Goal: Information Seeking & Learning: Learn about a topic

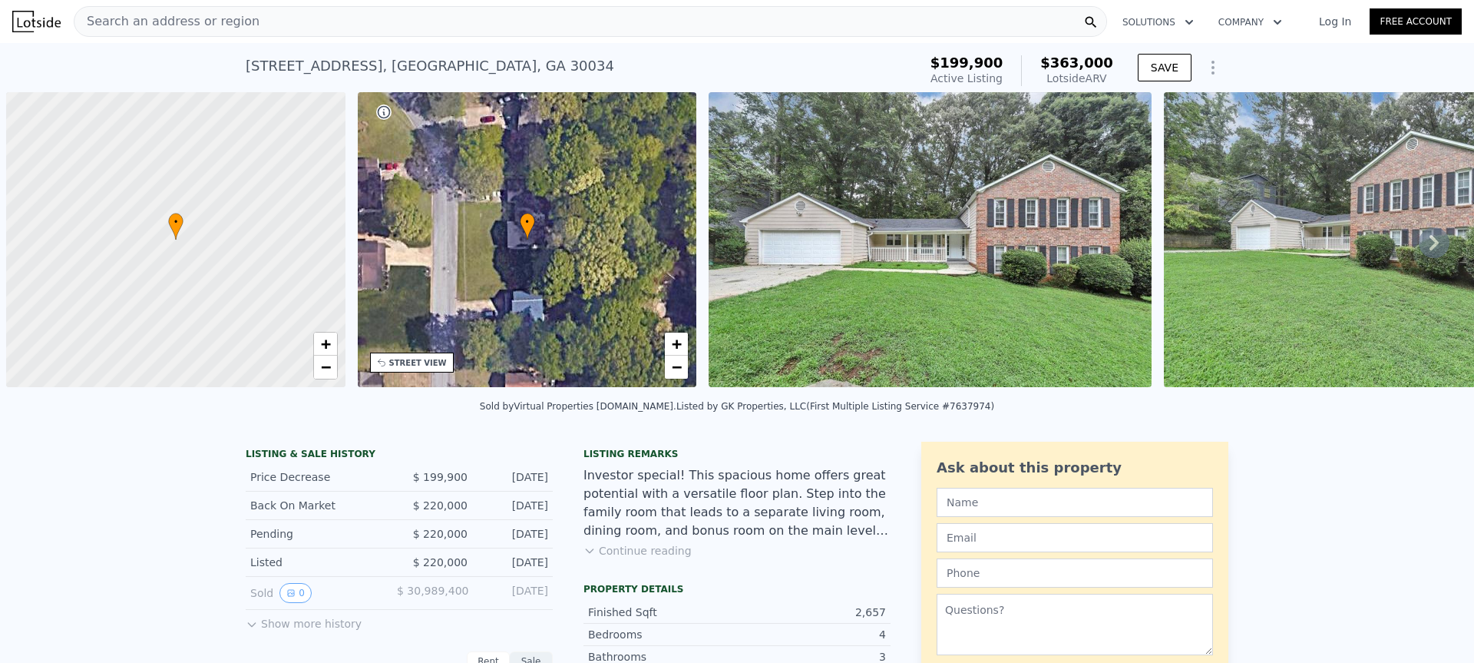
scroll to position [0, 6]
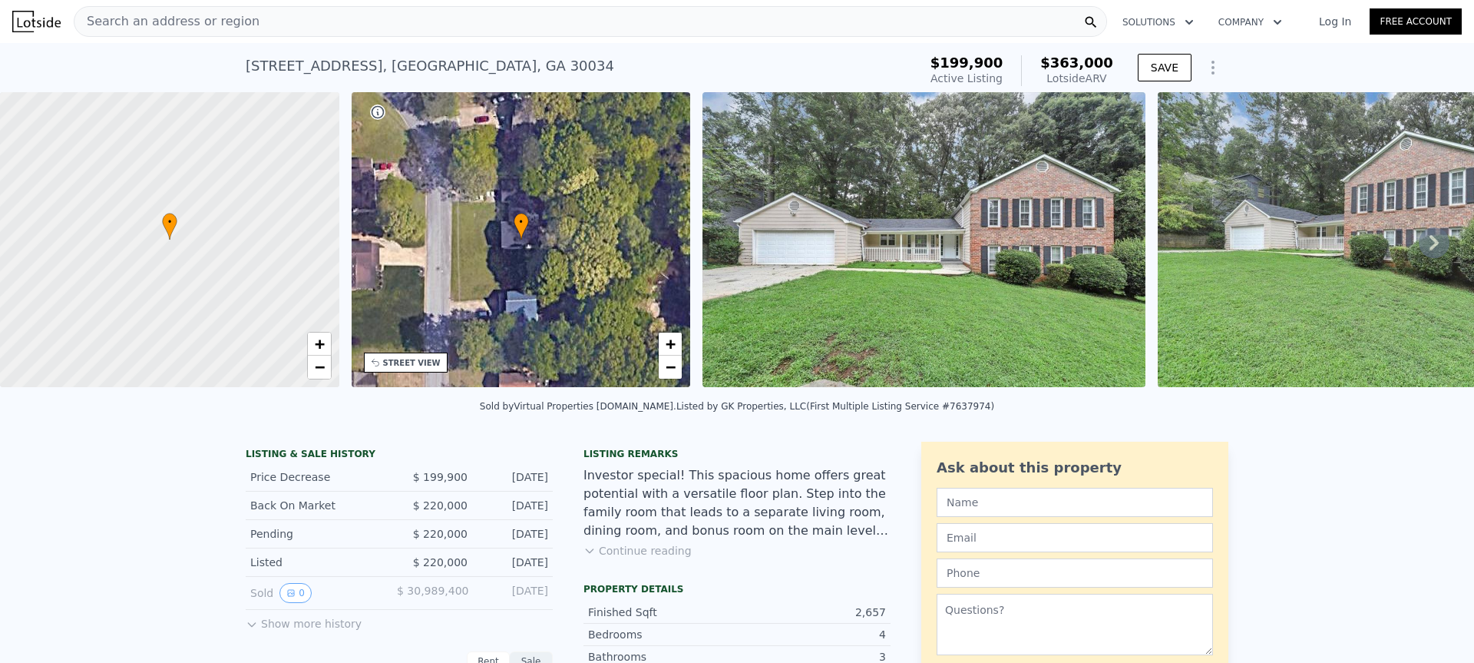
click at [523, 21] on div "Search an address or region" at bounding box center [590, 21] width 1033 height 31
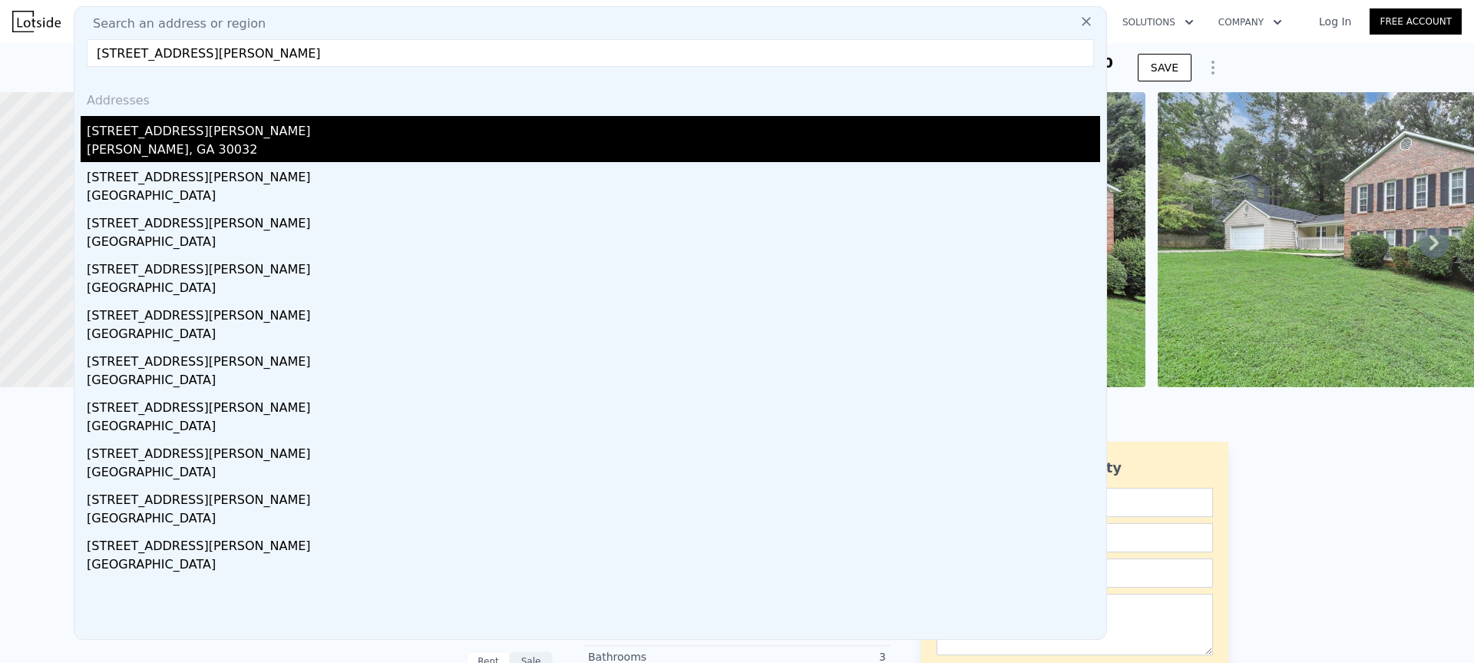
type input "[STREET_ADDRESS][PERSON_NAME]"
click at [188, 150] on div "[PERSON_NAME], GA 30032" at bounding box center [593, 151] width 1013 height 21
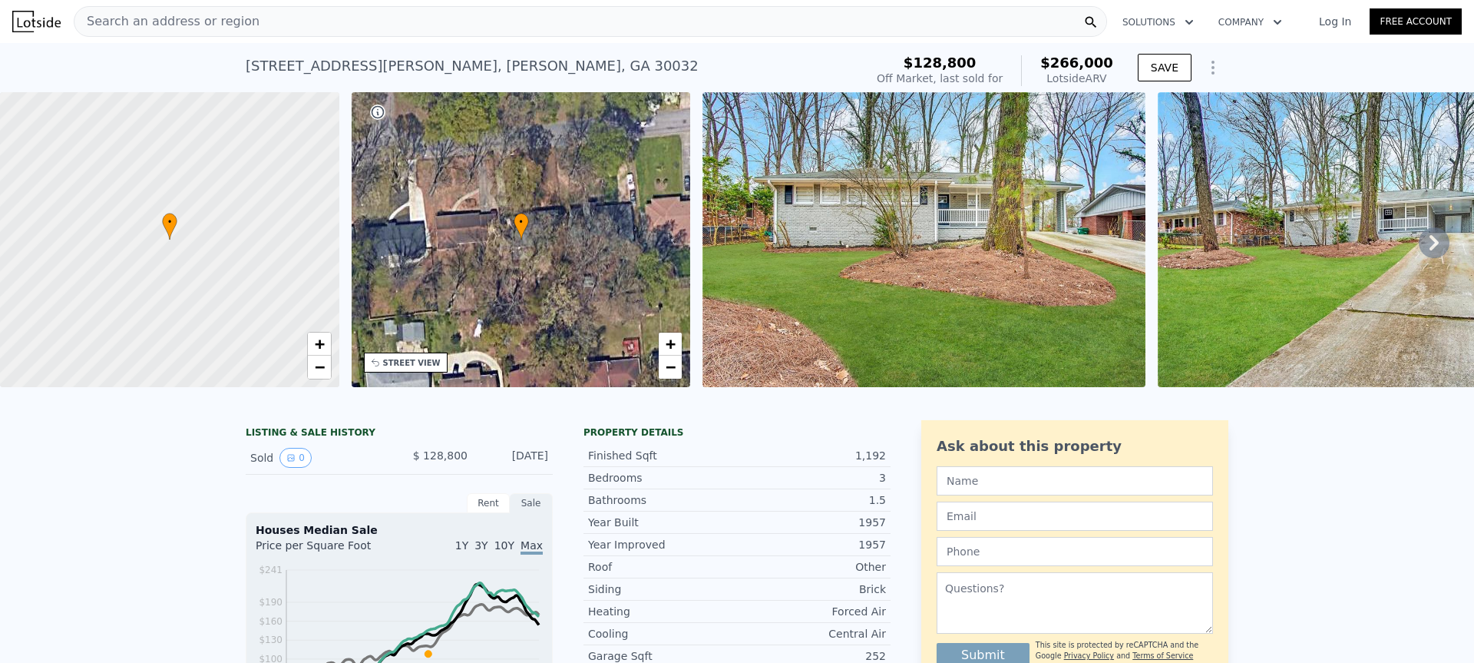
click at [819, 227] on img at bounding box center [924, 239] width 443 height 295
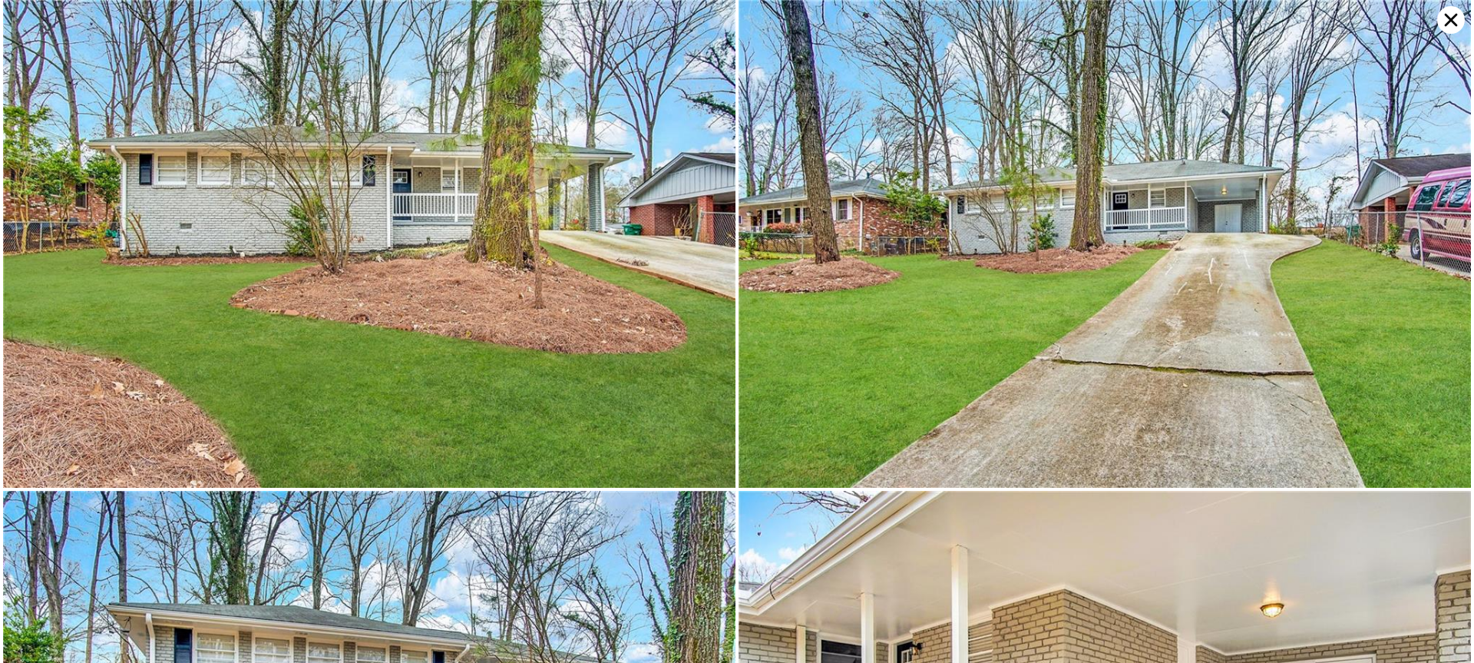
click at [1453, 25] on icon at bounding box center [1451, 20] width 28 height 28
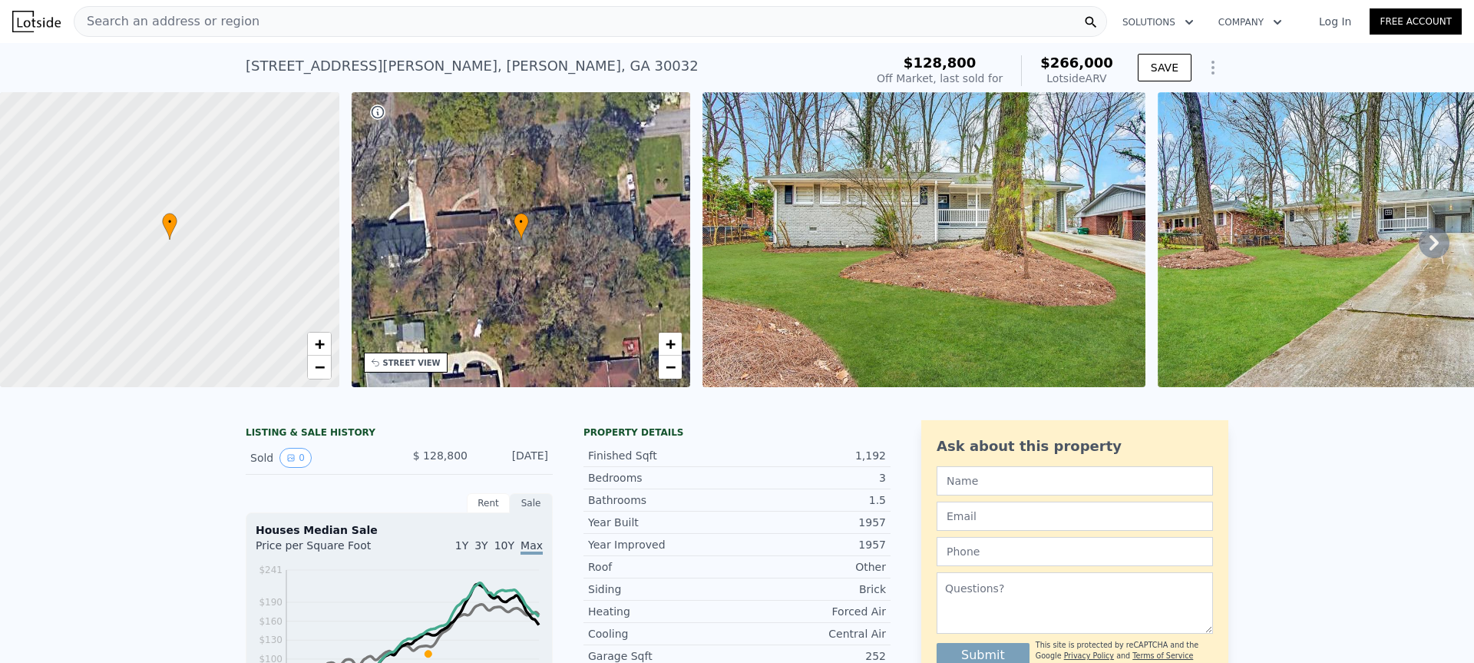
click at [318, 22] on div "Search an address or region" at bounding box center [590, 21] width 1033 height 31
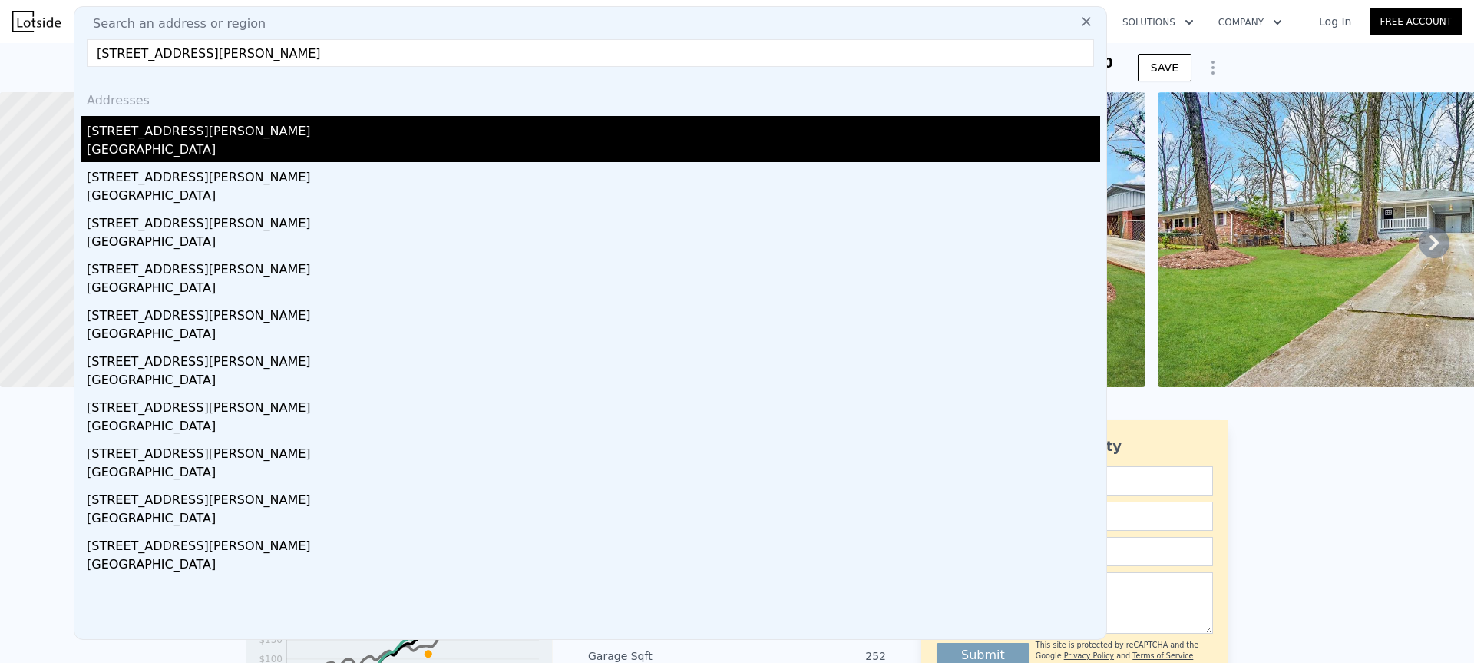
type input "[STREET_ADDRESS][PERSON_NAME]"
click at [160, 124] on div "[STREET_ADDRESS][PERSON_NAME]" at bounding box center [593, 128] width 1013 height 25
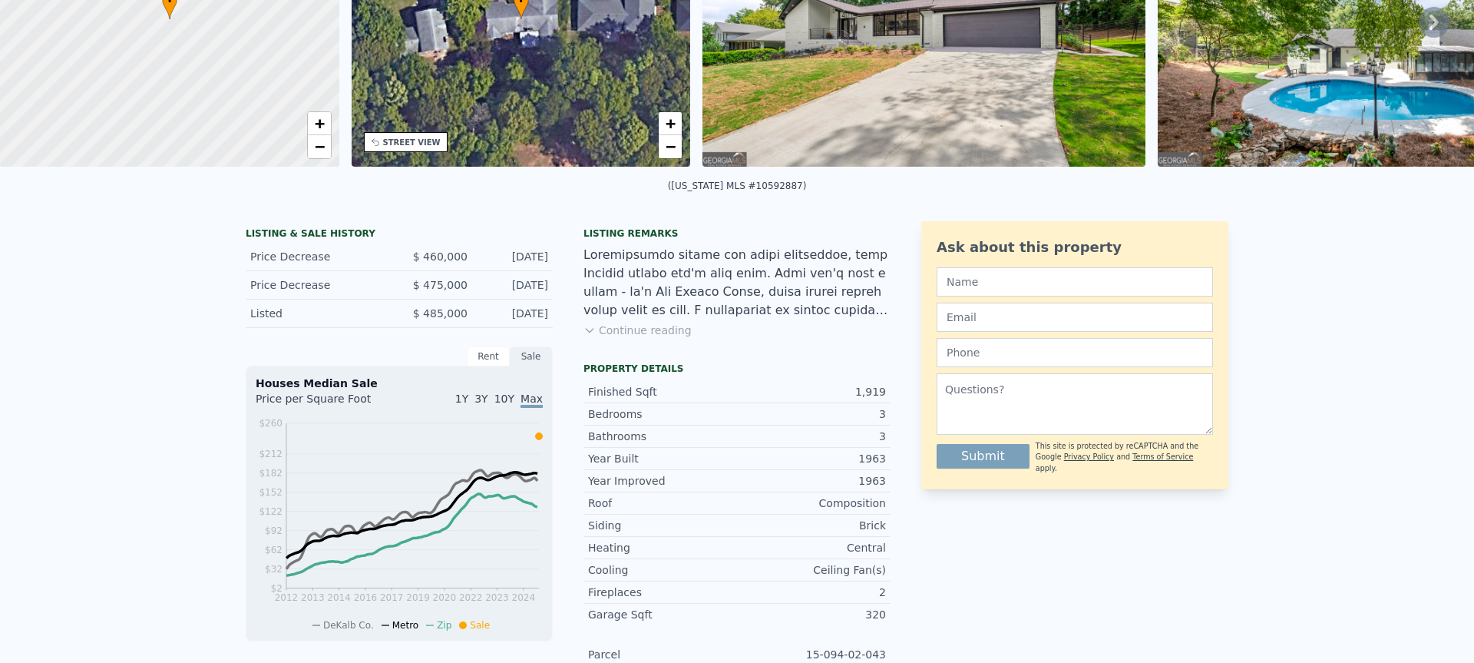
scroll to position [5, 0]
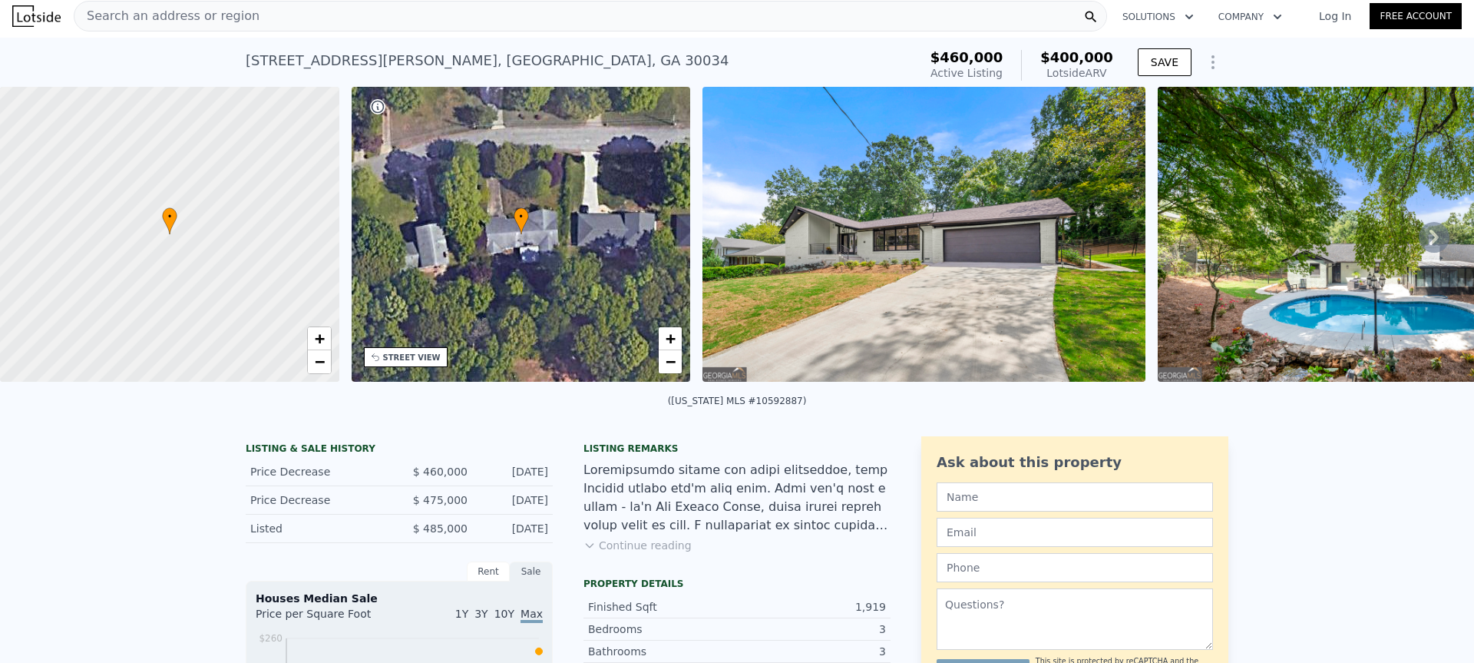
click at [785, 268] on img at bounding box center [924, 234] width 443 height 295
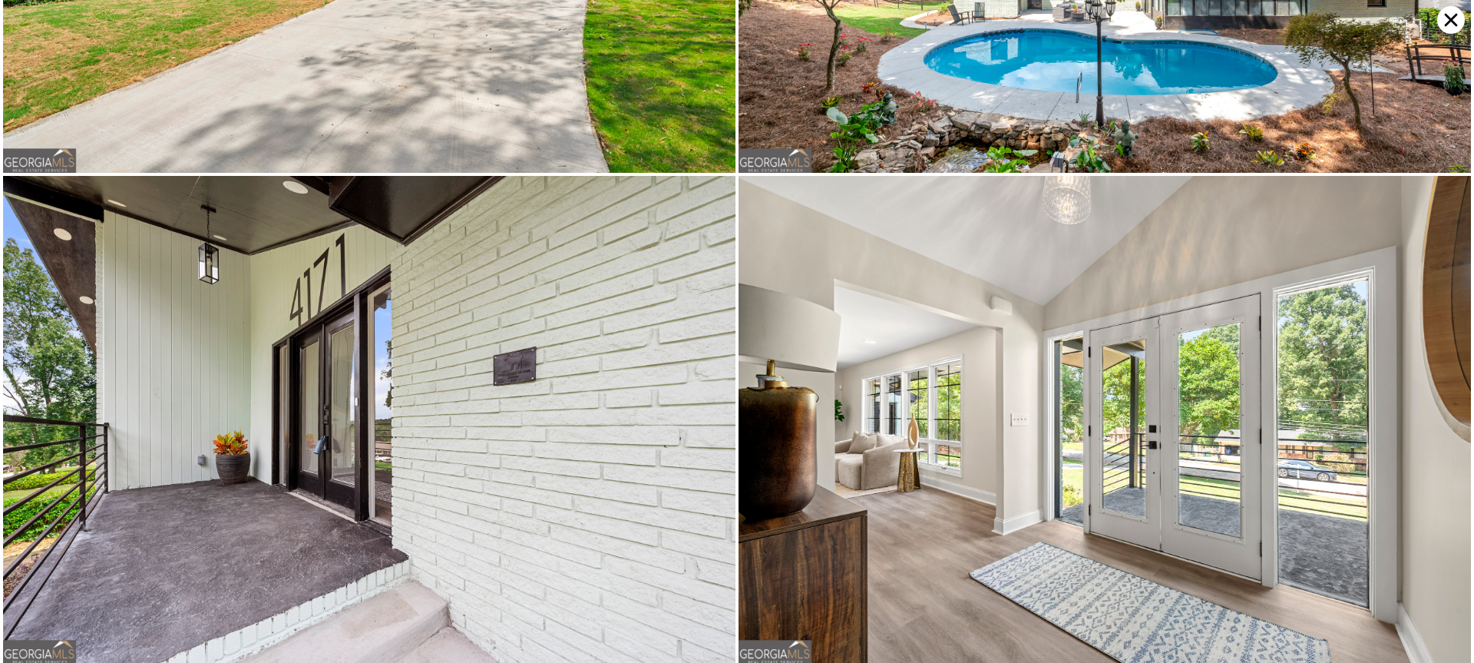
scroll to position [0, 0]
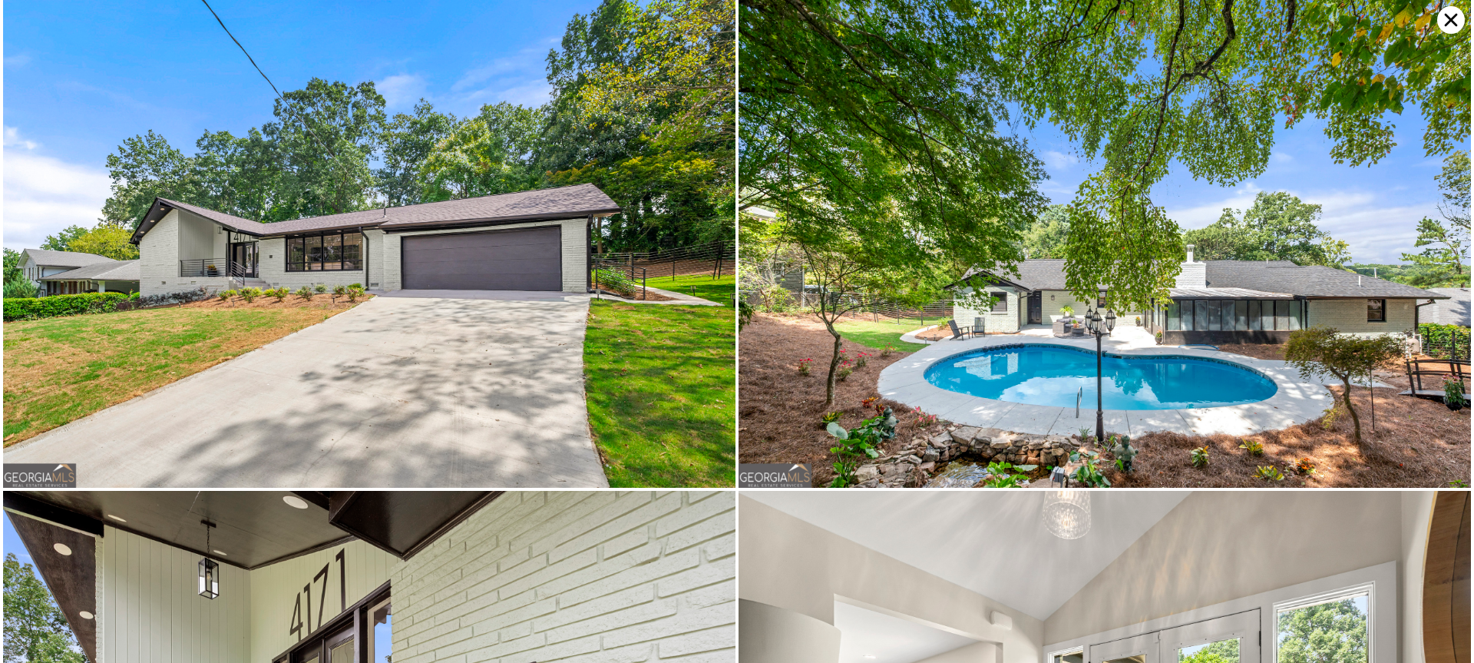
click at [1446, 21] on icon at bounding box center [1451, 20] width 28 height 28
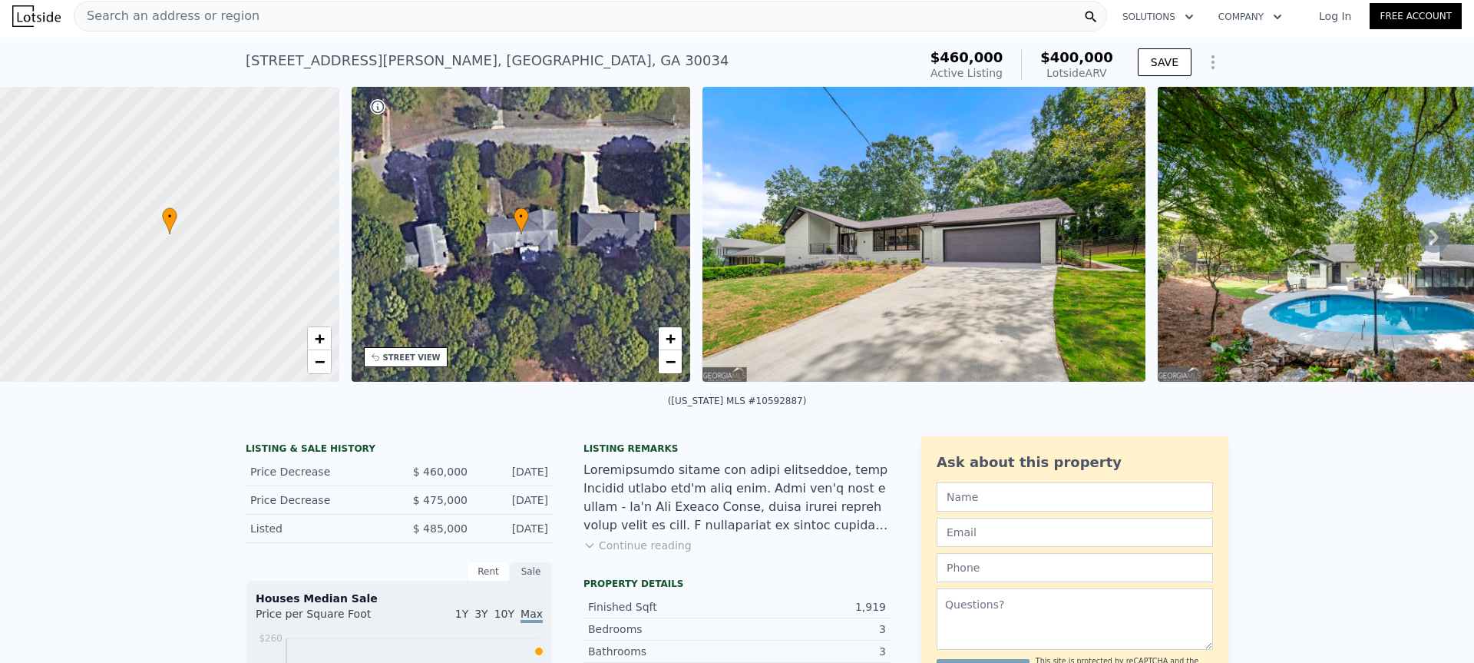
click at [289, 11] on div "Search an address or region" at bounding box center [590, 16] width 1033 height 31
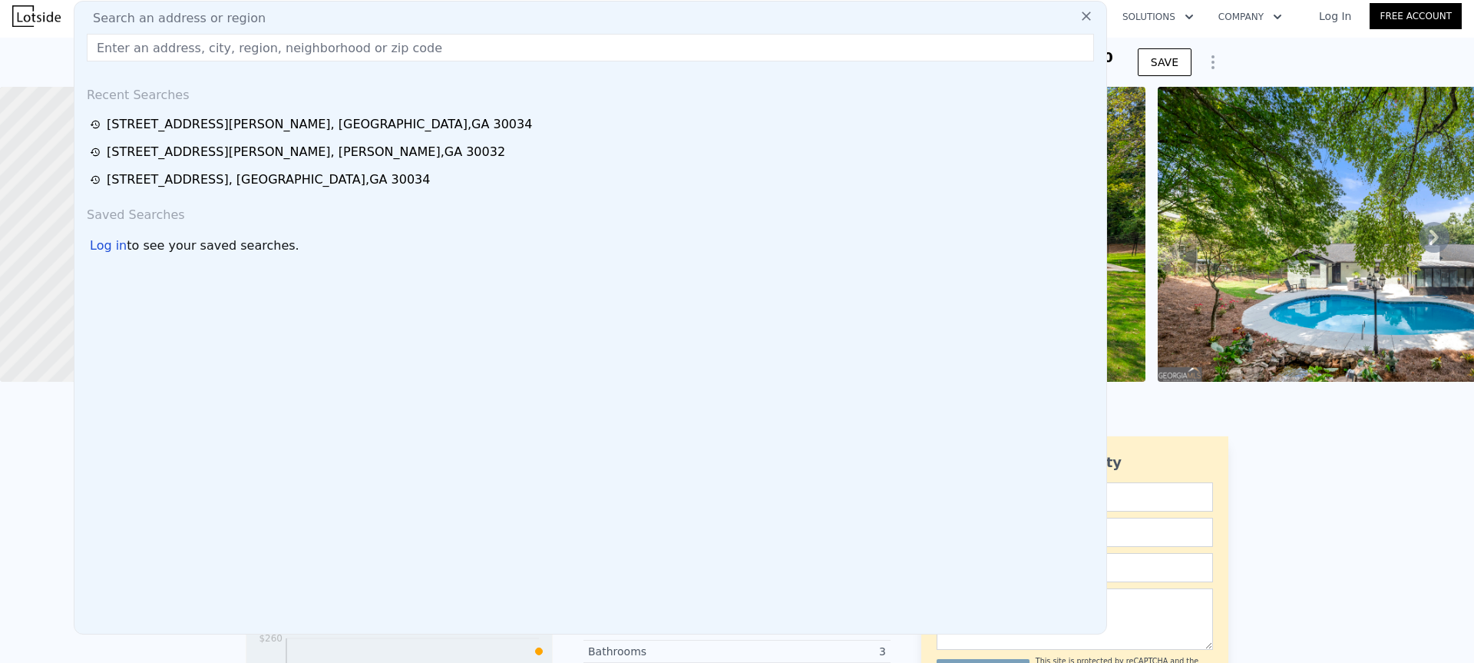
click at [165, 47] on input "text" at bounding box center [590, 48] width 1007 height 28
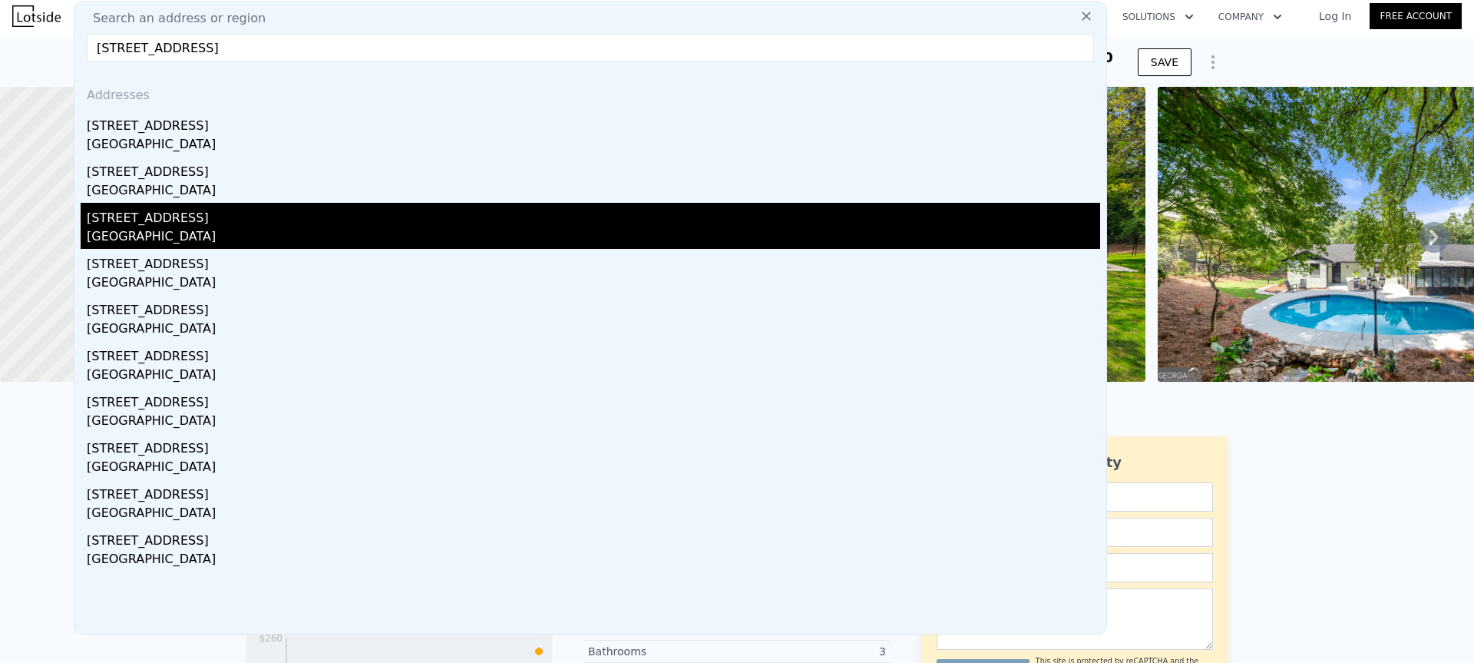
type input "[STREET_ADDRESS]"
click at [194, 233] on div "[GEOGRAPHIC_DATA]" at bounding box center [593, 237] width 1013 height 21
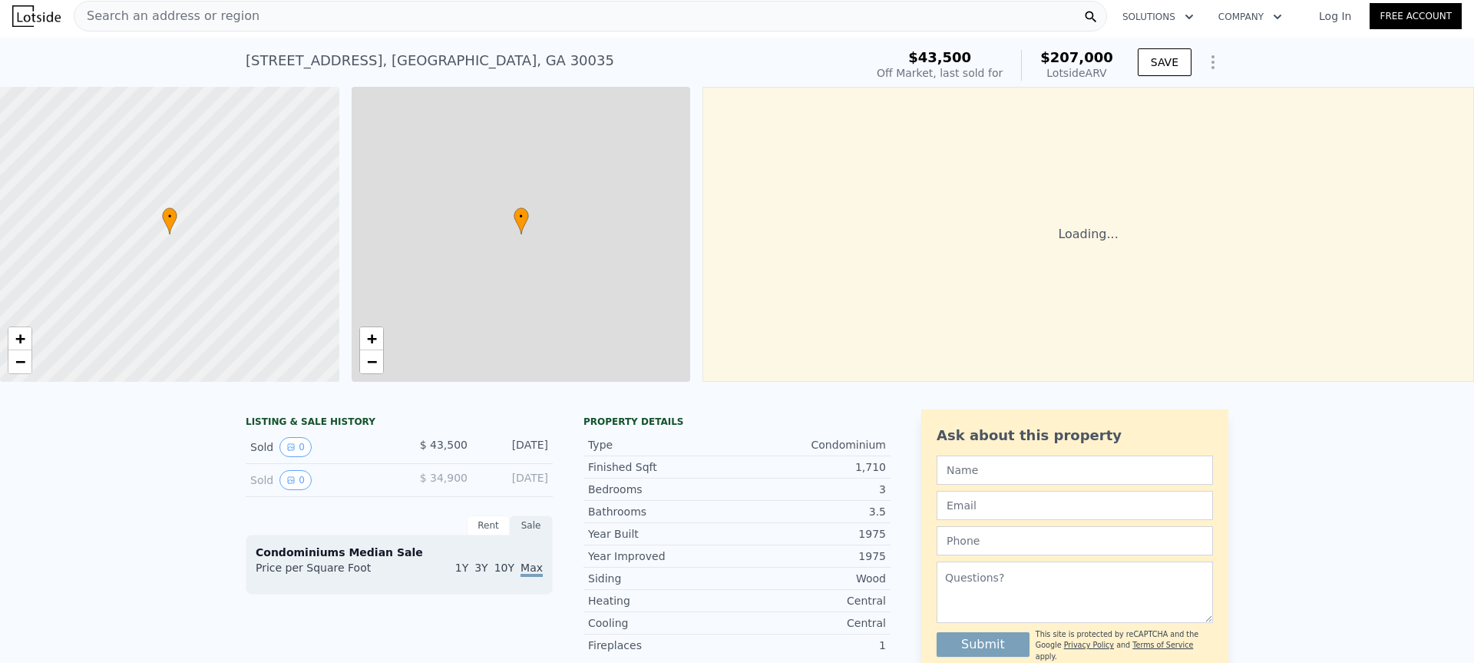
click at [262, 17] on div "Search an address or region" at bounding box center [590, 16] width 1033 height 31
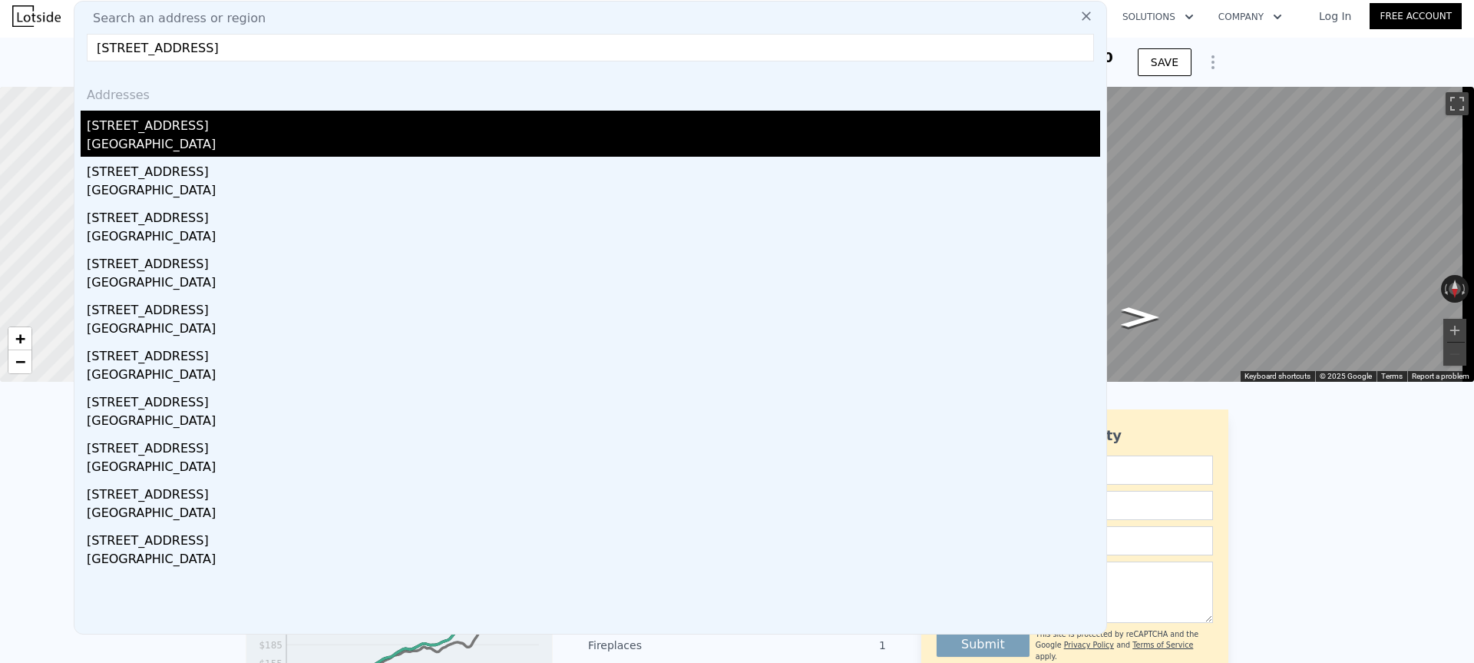
type input "[STREET_ADDRESS]"
click at [154, 127] on div "[STREET_ADDRESS]" at bounding box center [593, 123] width 1013 height 25
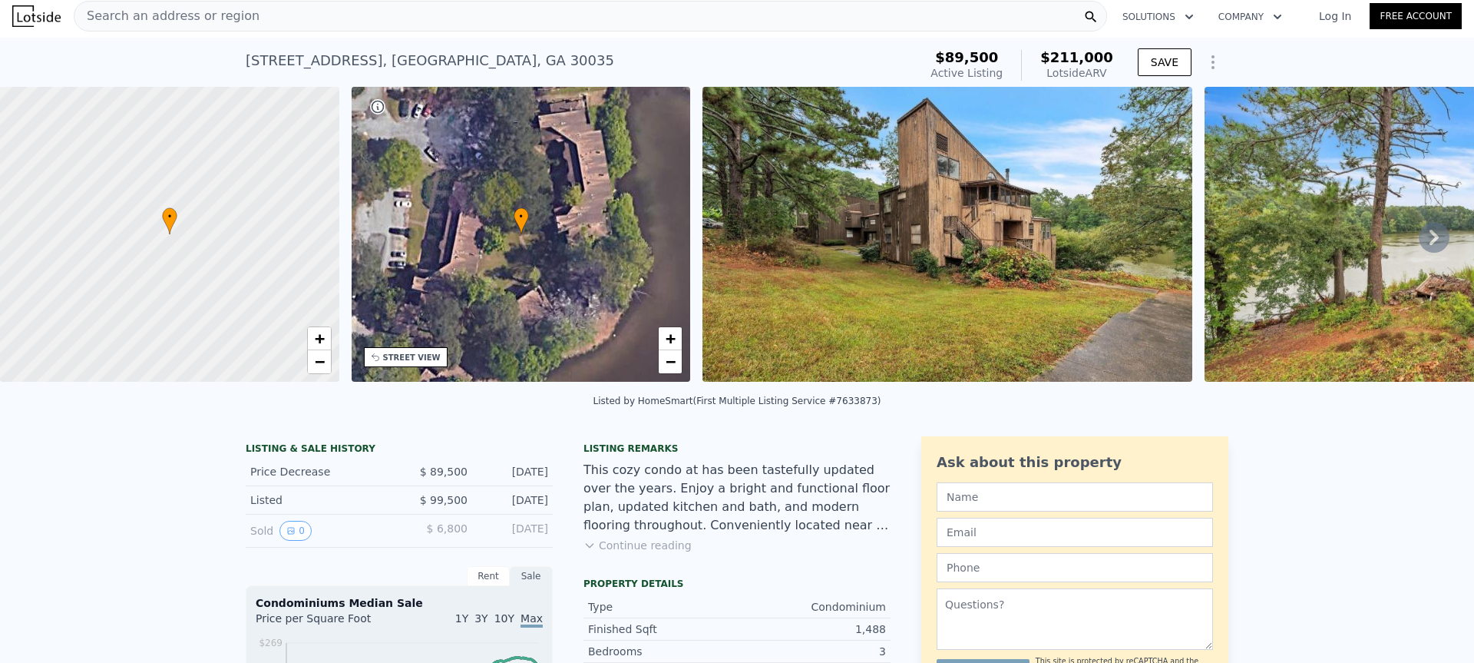
click at [35, 13] on img at bounding box center [36, 15] width 48 height 21
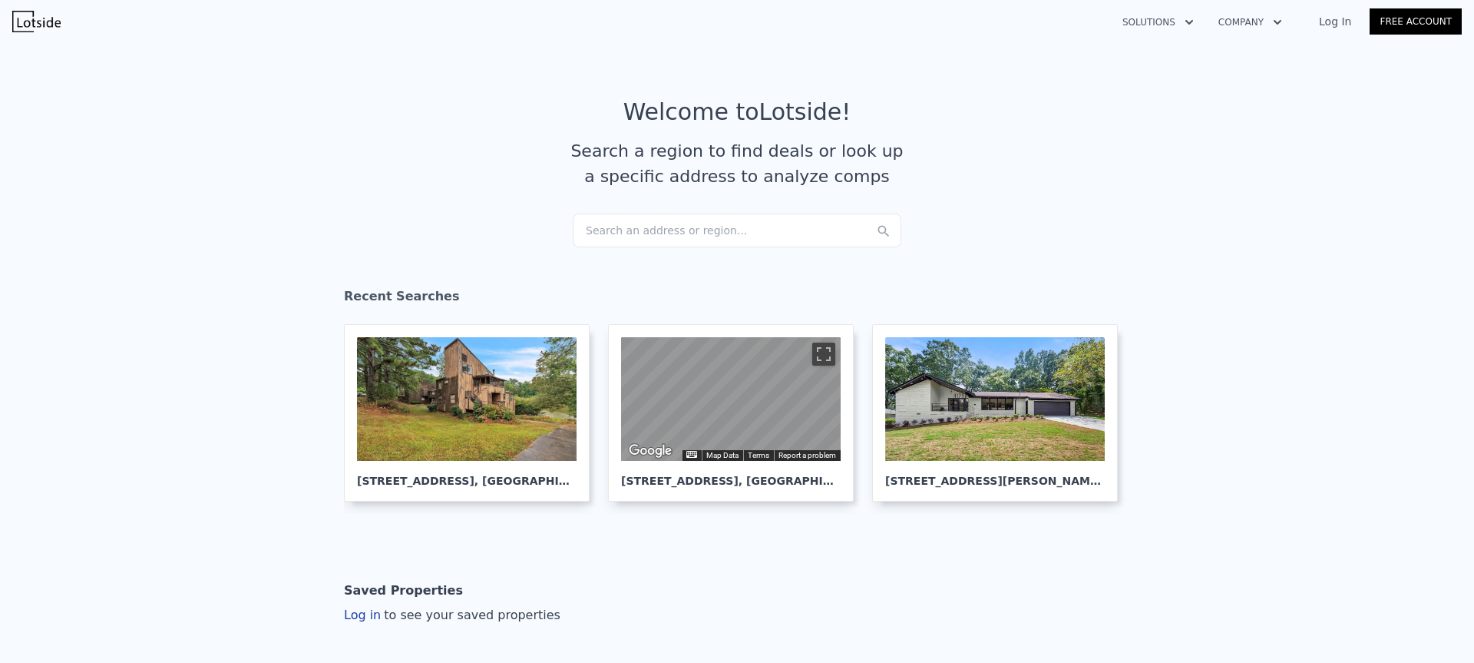
click at [1351, 15] on link "Log In" at bounding box center [1335, 21] width 69 height 15
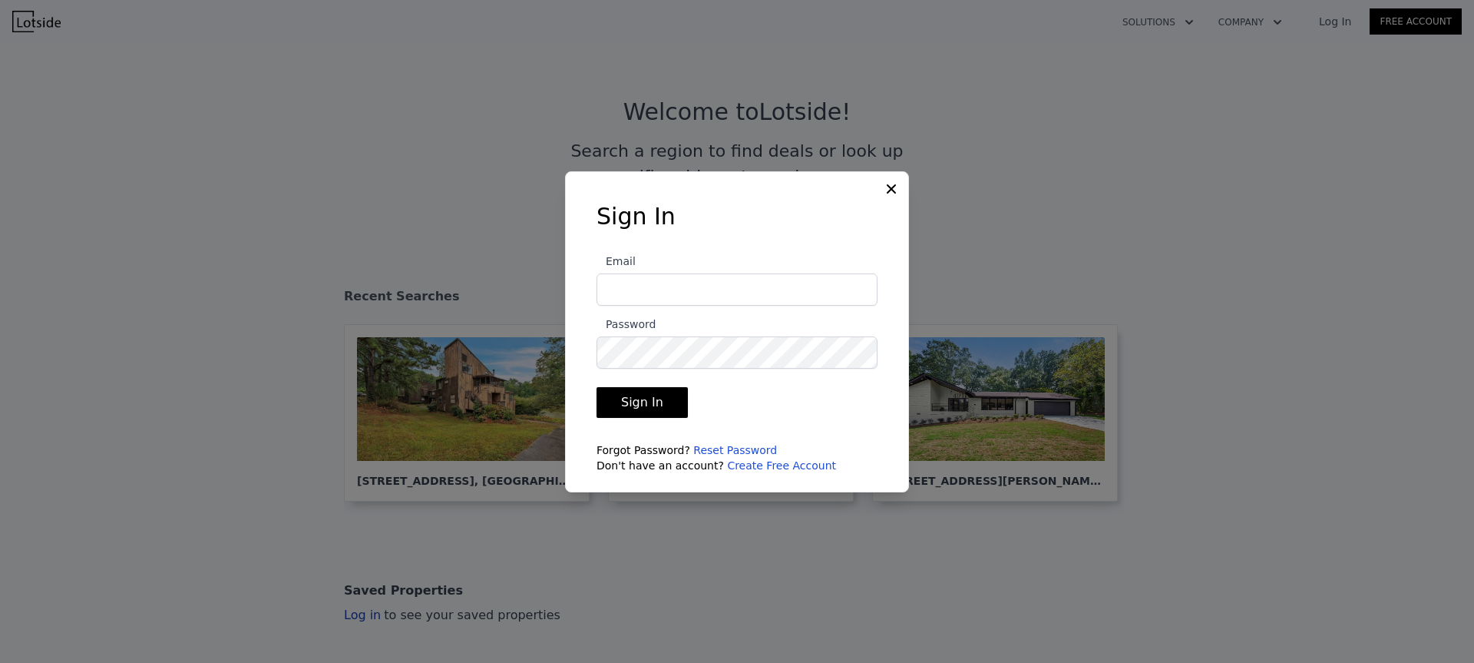
click at [795, 283] on input "Email" at bounding box center [737, 289] width 281 height 32
click at [675, 296] on input "[EMAIL_ADDRESS][DOMAIN_NAME]" at bounding box center [737, 289] width 281 height 32
click at [636, 398] on button "Sign In" at bounding box center [642, 402] width 91 height 31
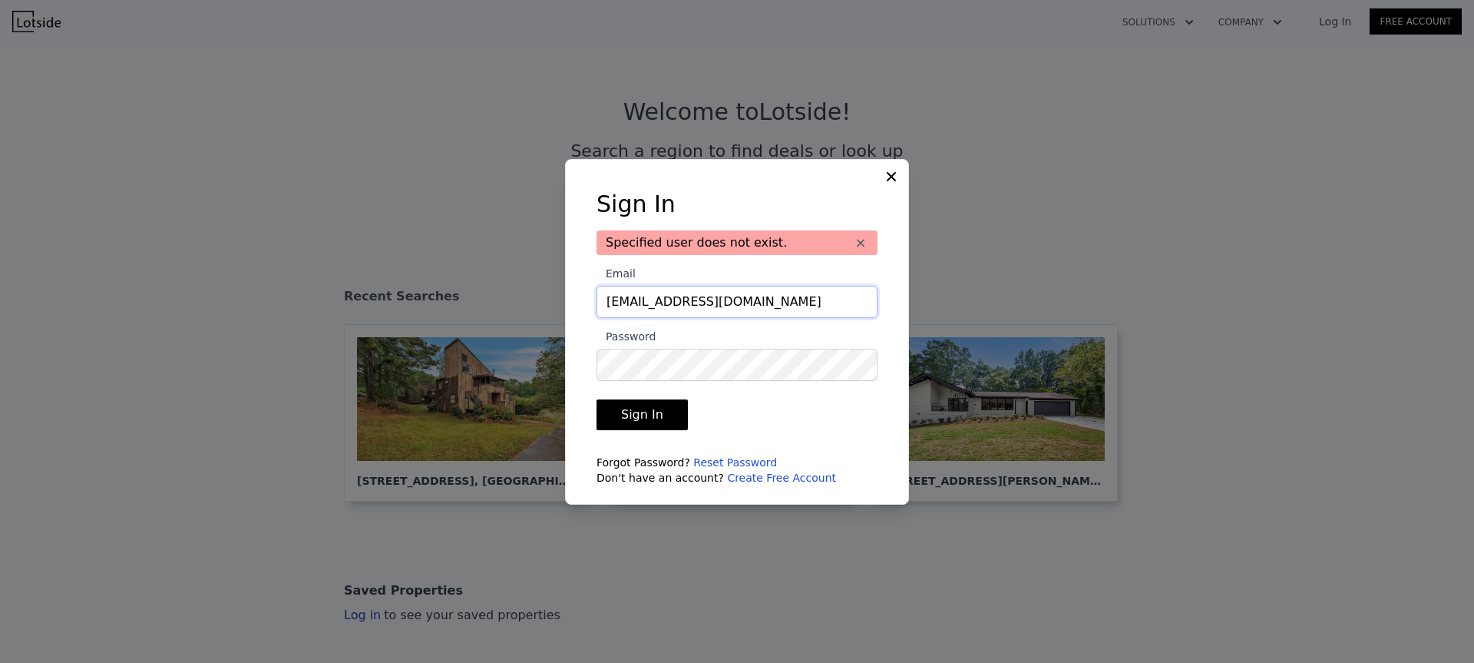
click at [663, 303] on input "[EMAIL_ADDRESS][DOMAIN_NAME]" at bounding box center [737, 302] width 281 height 32
type input "[EMAIL_ADDRESS][DOMAIN_NAME]"
click at [614, 412] on button "Sign In" at bounding box center [642, 414] width 91 height 31
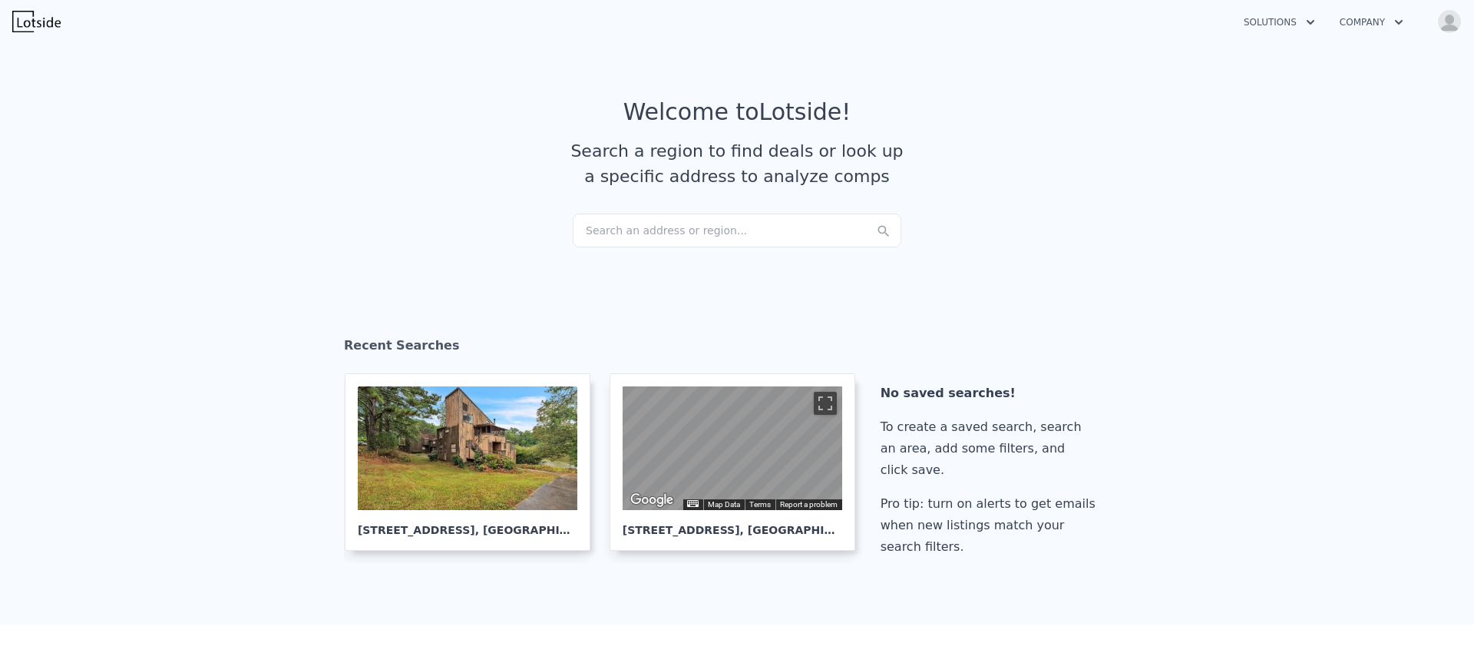
click at [603, 234] on div "Search an address or region..." at bounding box center [737, 230] width 329 height 34
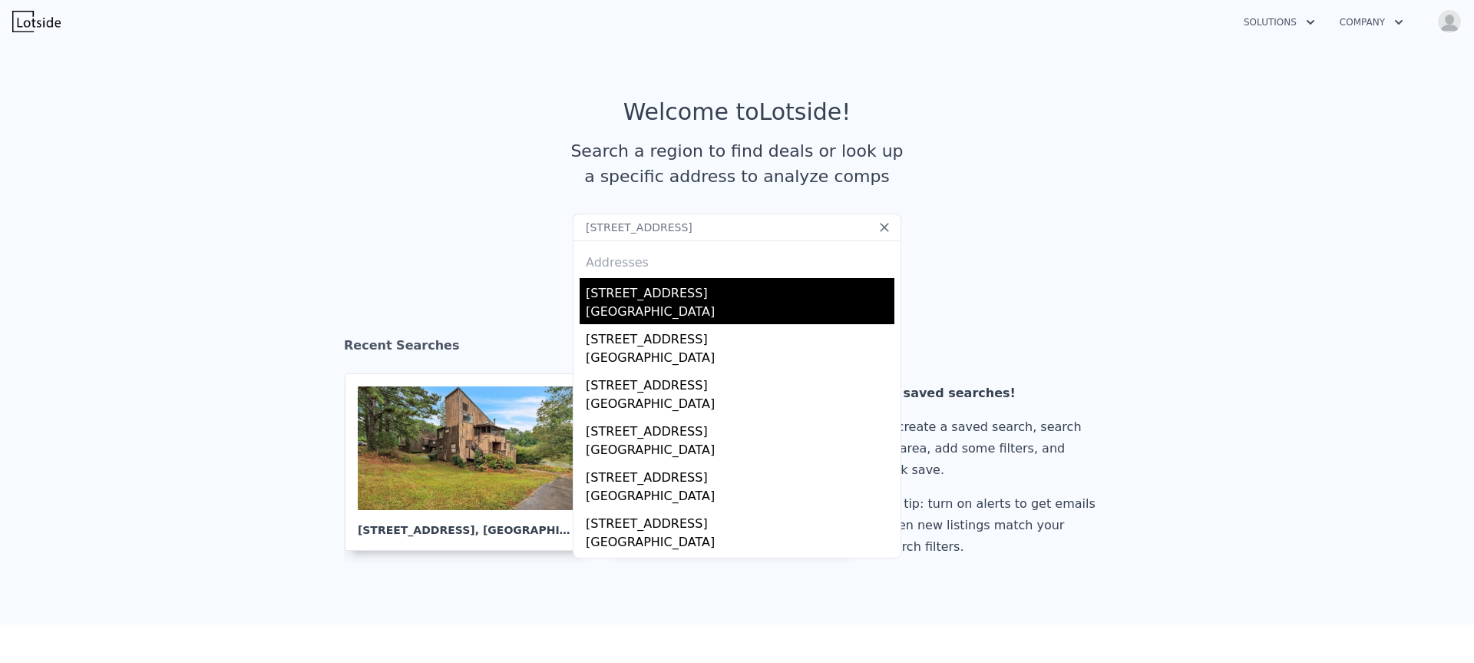
type input "[STREET_ADDRESS]"
click at [626, 310] on div "[GEOGRAPHIC_DATA]" at bounding box center [740, 313] width 309 height 21
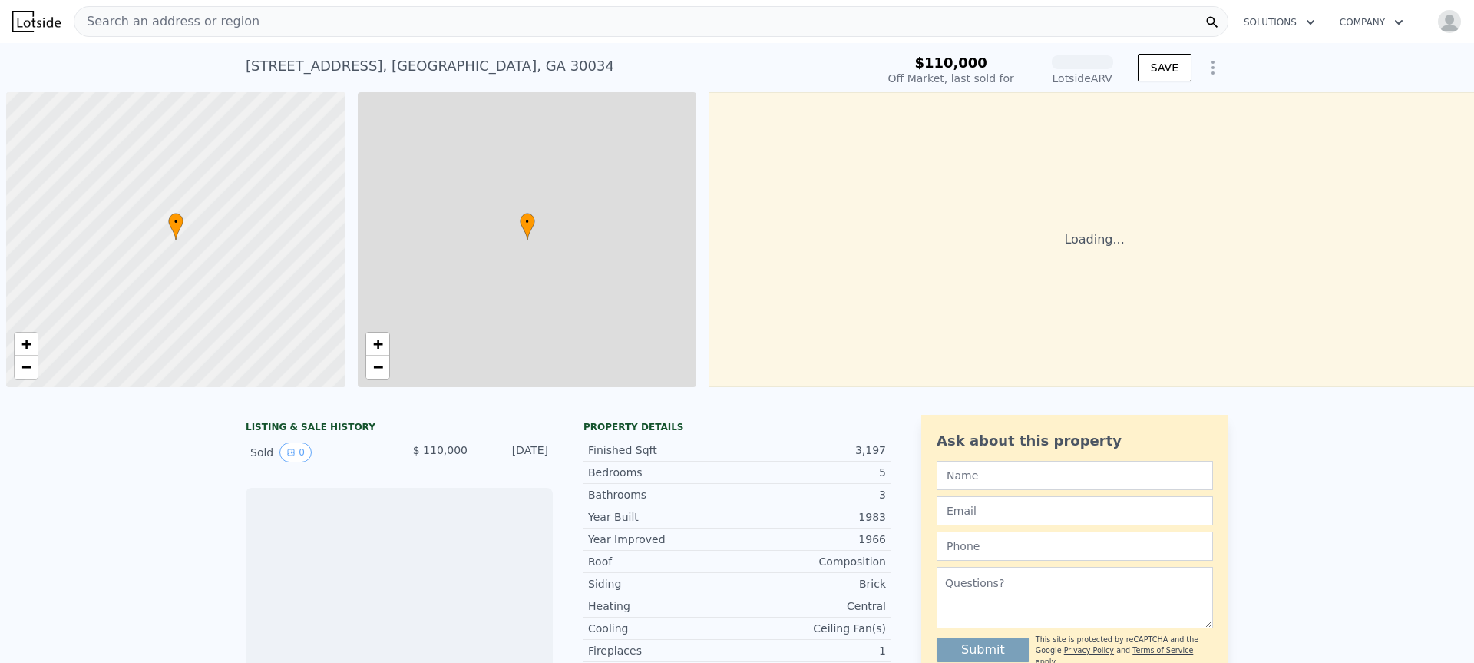
scroll to position [0, 6]
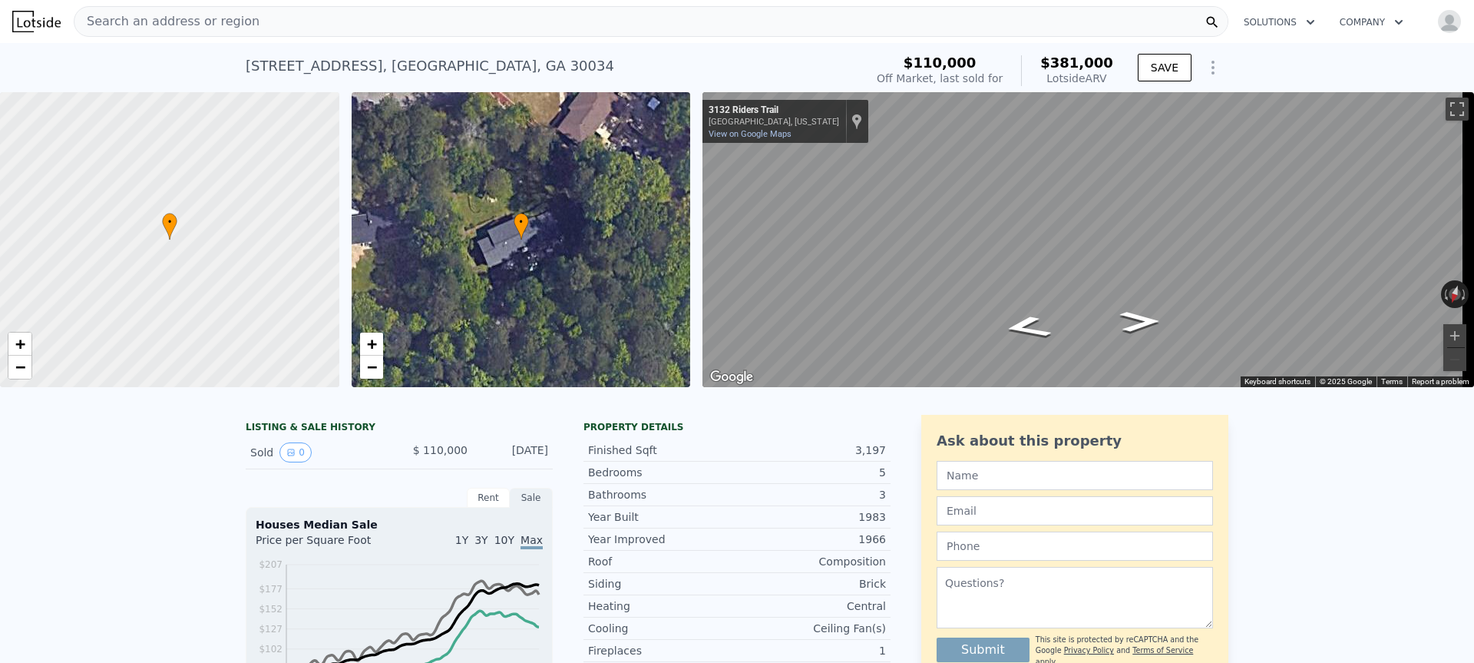
click at [296, 19] on div "Search an address or region" at bounding box center [651, 21] width 1155 height 31
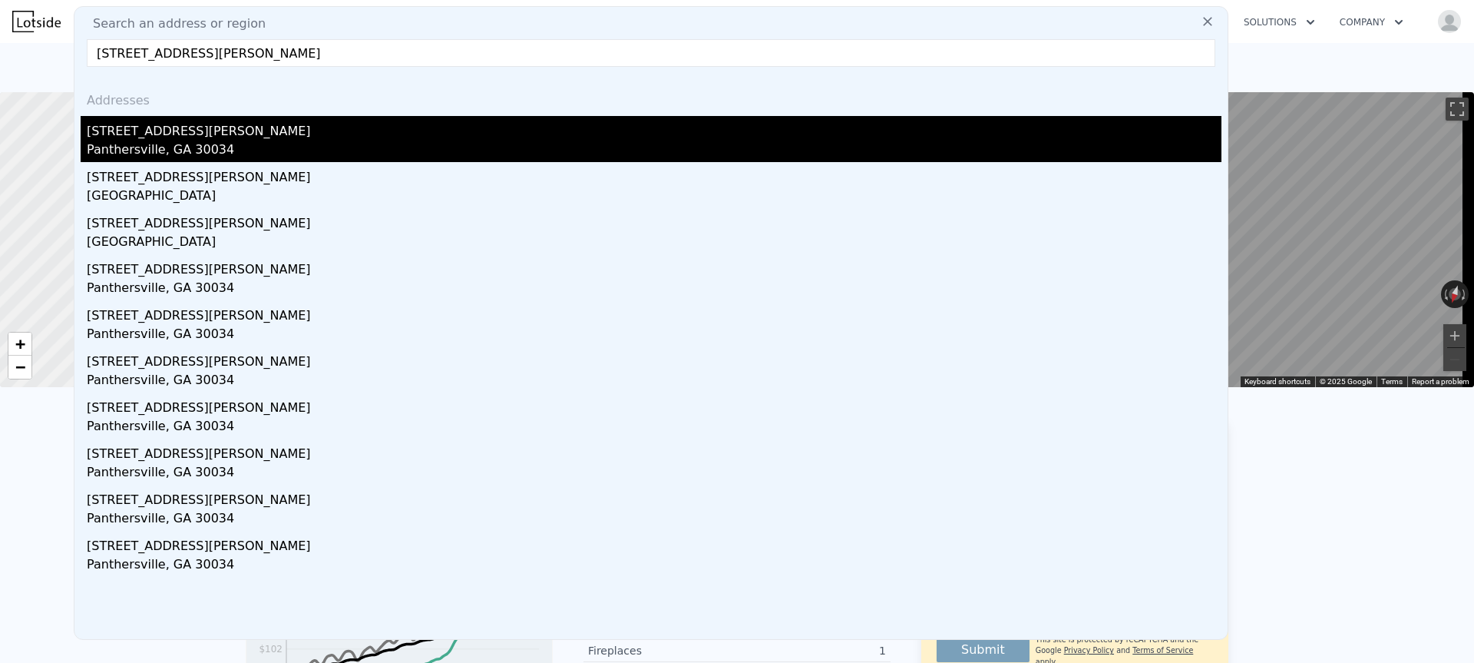
type input "[STREET_ADDRESS][PERSON_NAME]"
click at [282, 128] on div "[STREET_ADDRESS][PERSON_NAME]" at bounding box center [654, 128] width 1135 height 25
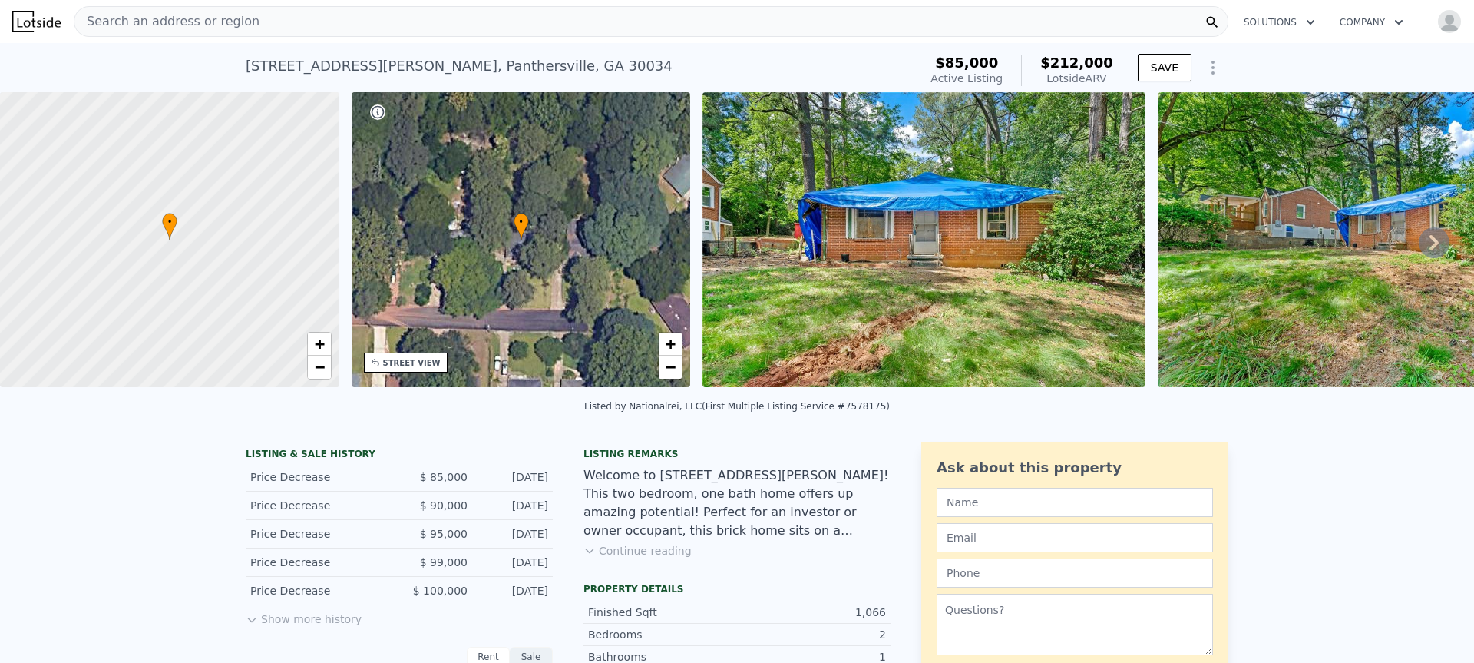
click at [253, 20] on div "Search an address or region" at bounding box center [651, 21] width 1155 height 31
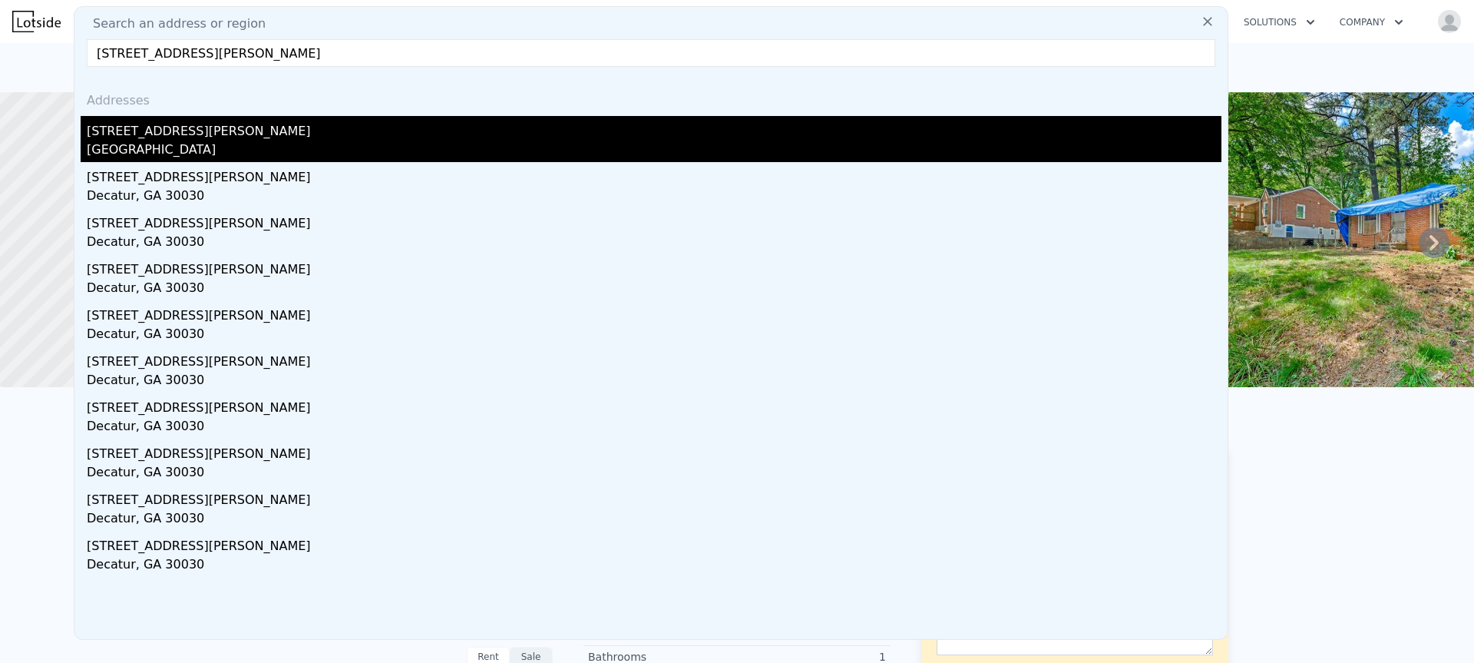
type input "[STREET_ADDRESS][PERSON_NAME]"
click at [154, 127] on div "[STREET_ADDRESS][PERSON_NAME]" at bounding box center [654, 128] width 1135 height 25
